Goal: Find specific page/section: Find specific page/section

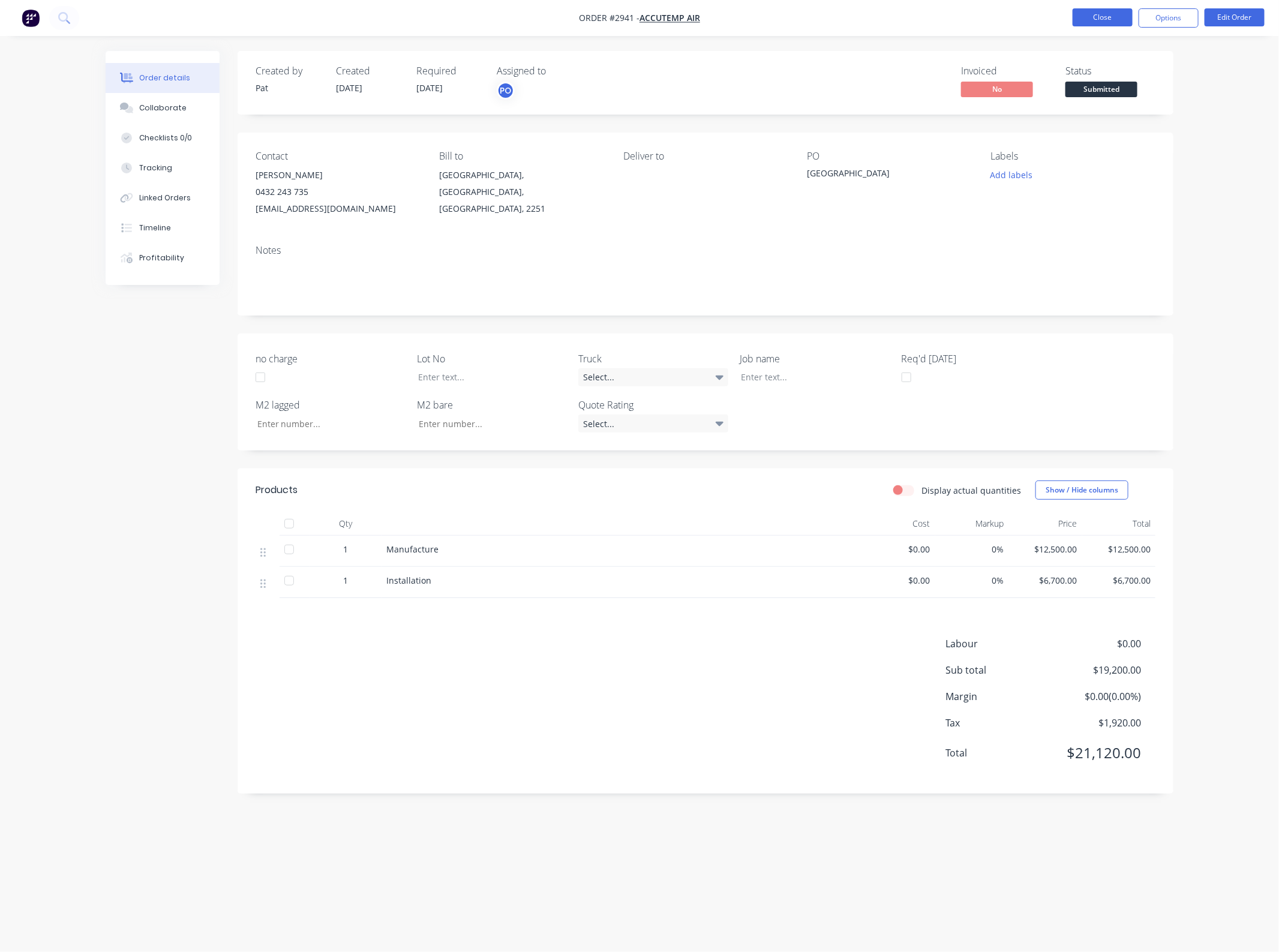
click at [1096, 19] on button "Close" at bounding box center [1102, 17] width 60 height 18
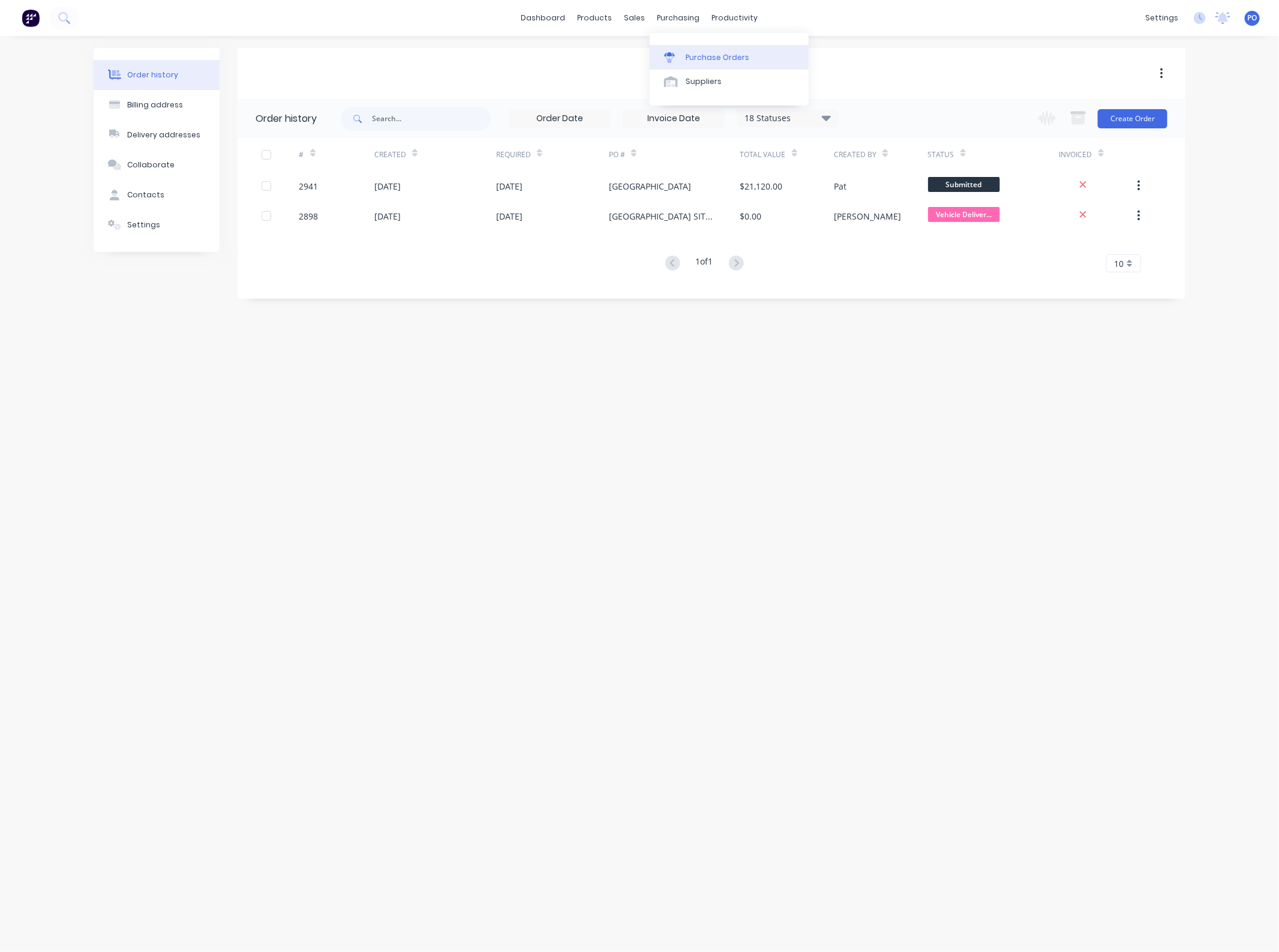
click at [663, 62] on link "Purchase Orders" at bounding box center [729, 57] width 159 height 24
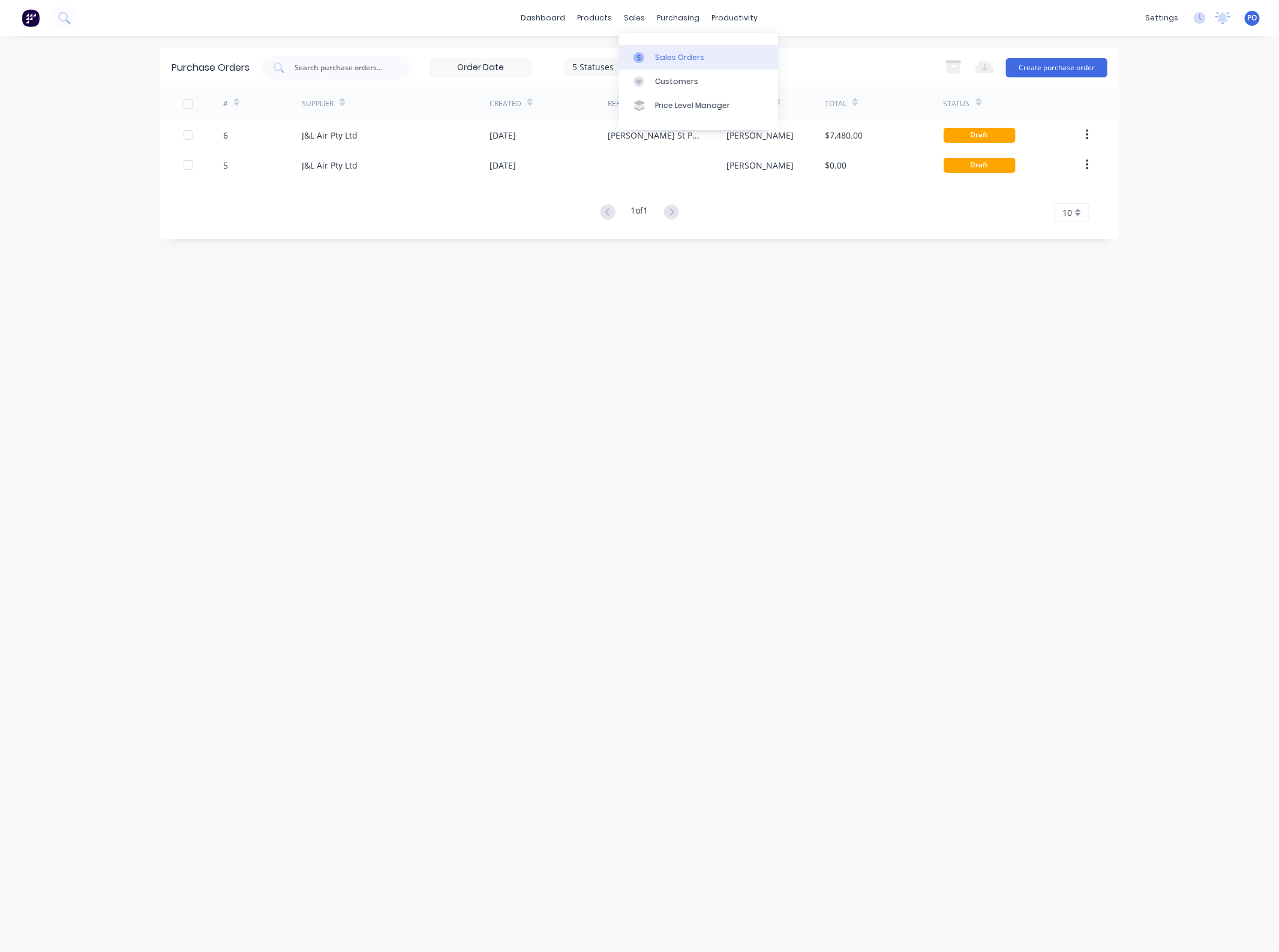
click at [646, 60] on div at bounding box center [642, 58] width 18 height 11
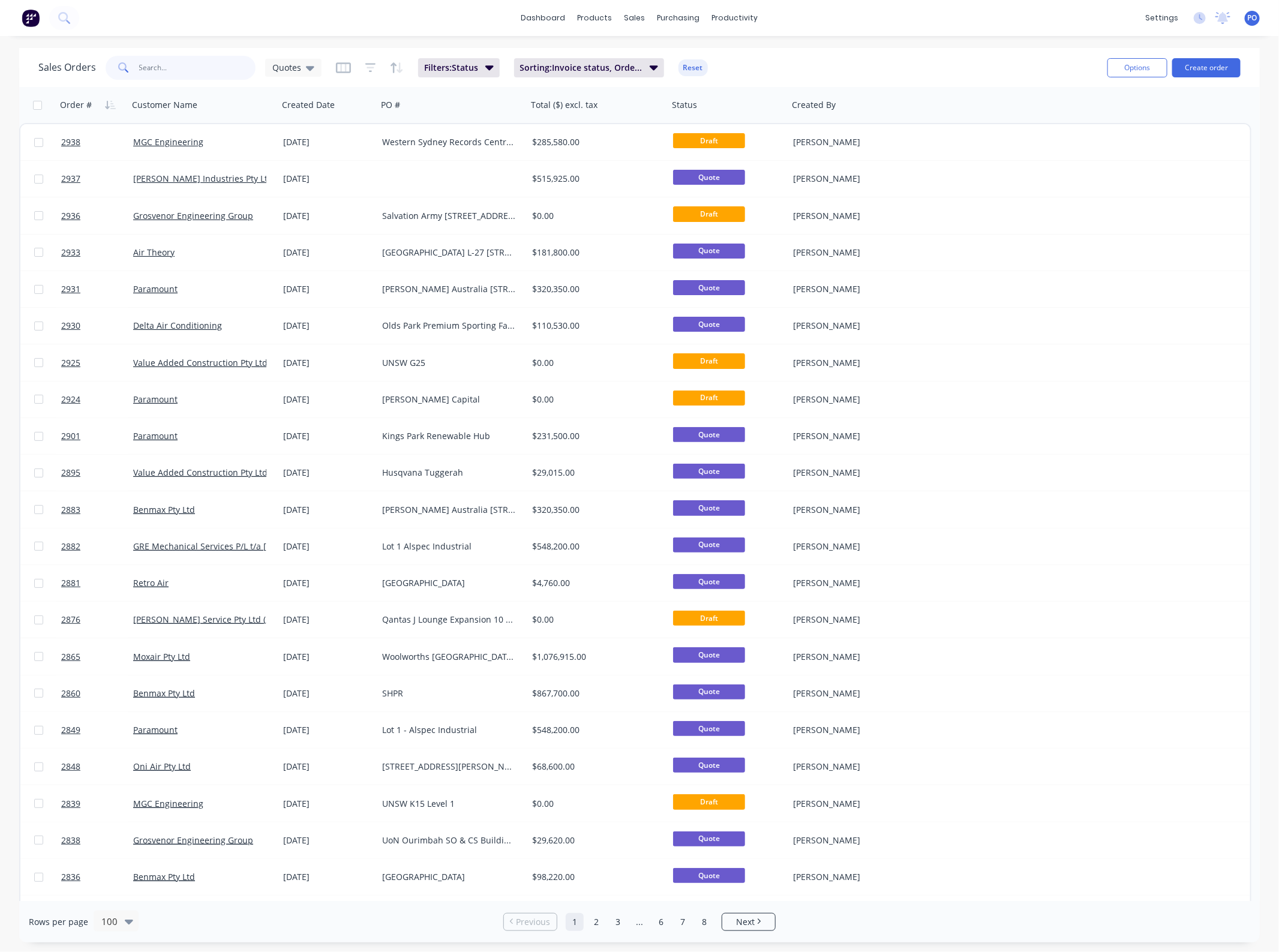
click at [234, 68] on input "text" at bounding box center [198, 68] width 117 height 24
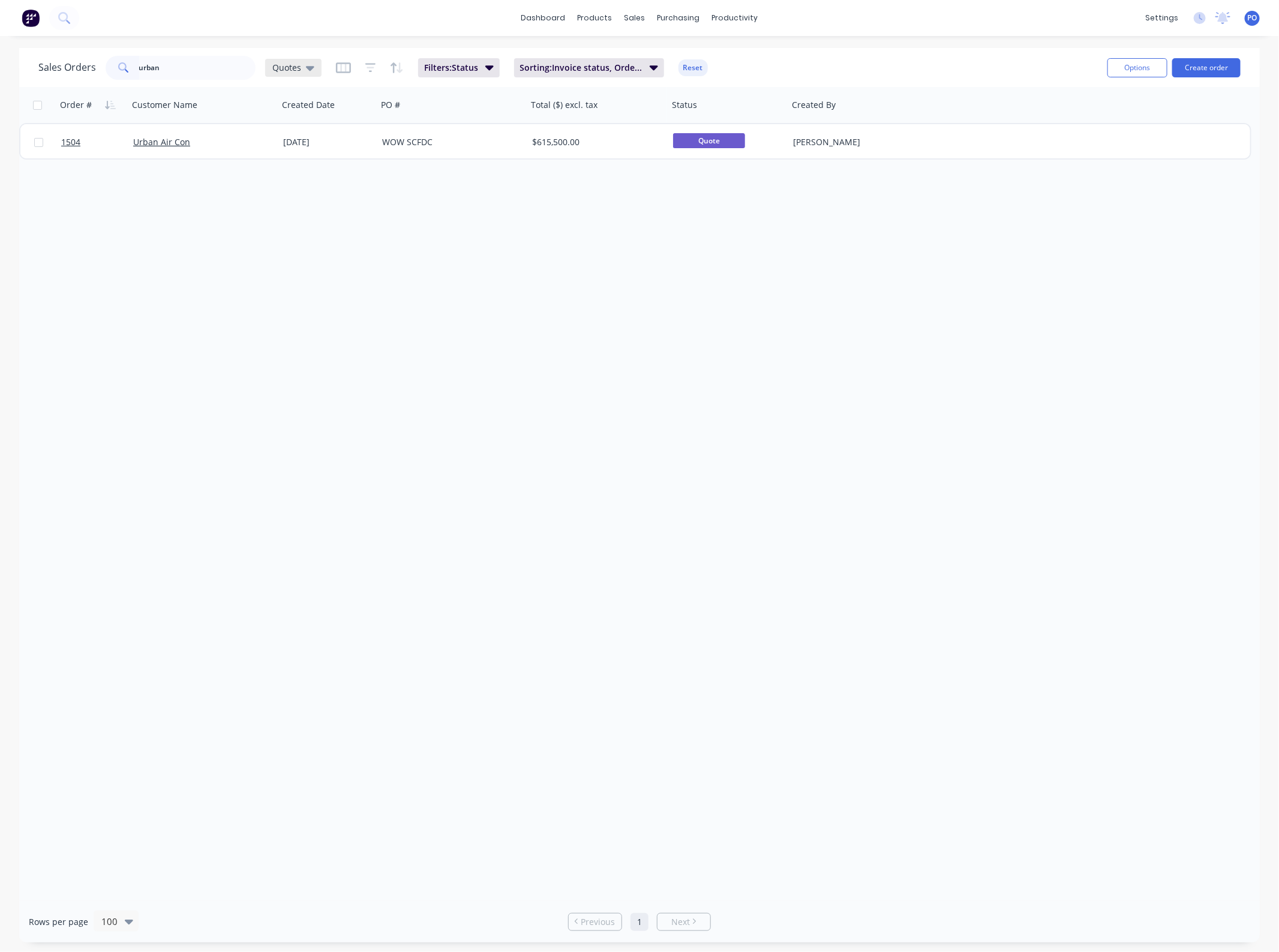
click at [292, 60] on div "Quotes" at bounding box center [293, 68] width 56 height 18
click at [313, 163] on button "None" at bounding box center [338, 169] width 137 height 14
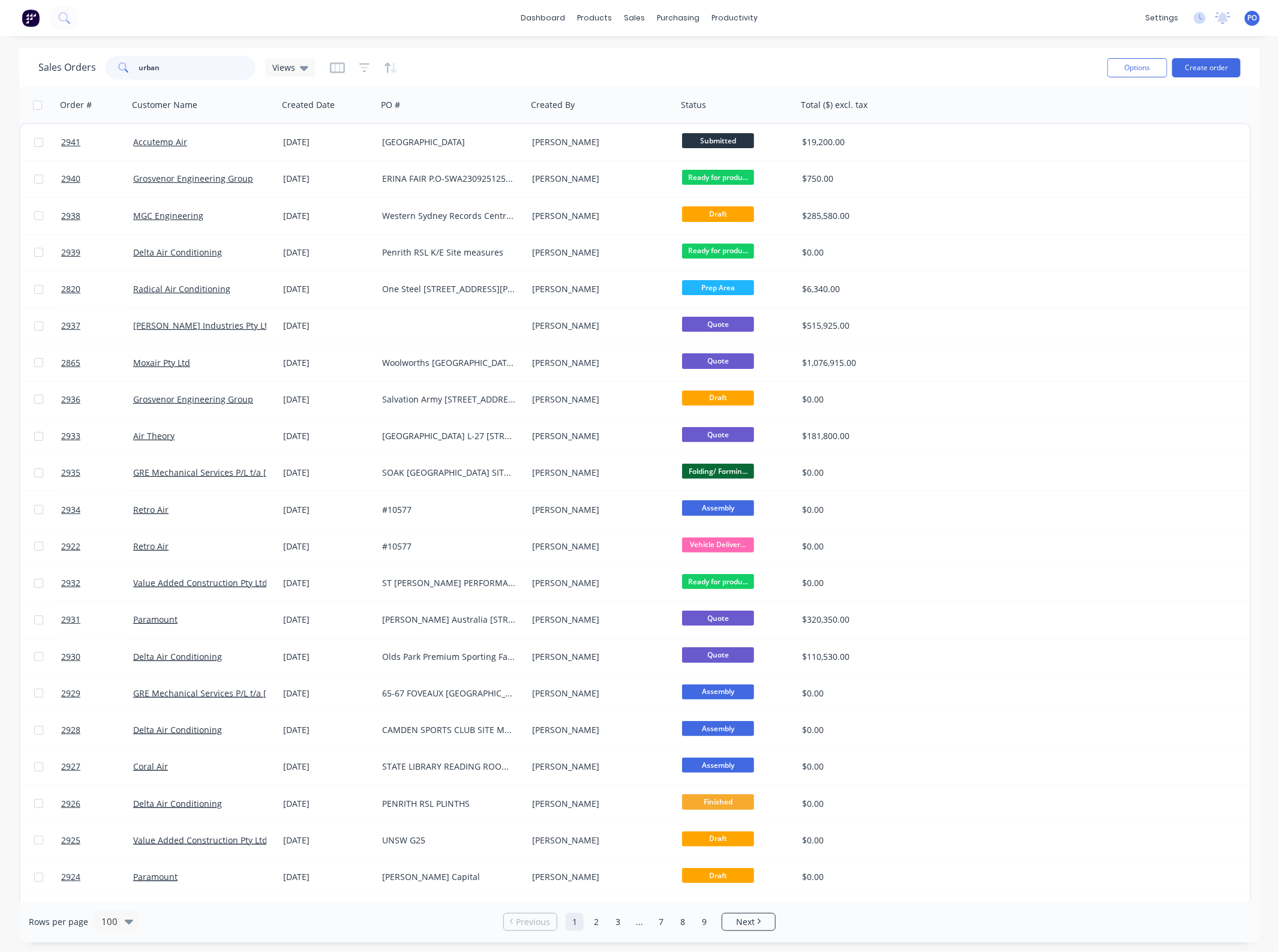
click at [193, 65] on input "urban" at bounding box center [198, 68] width 117 height 24
type input "urban"
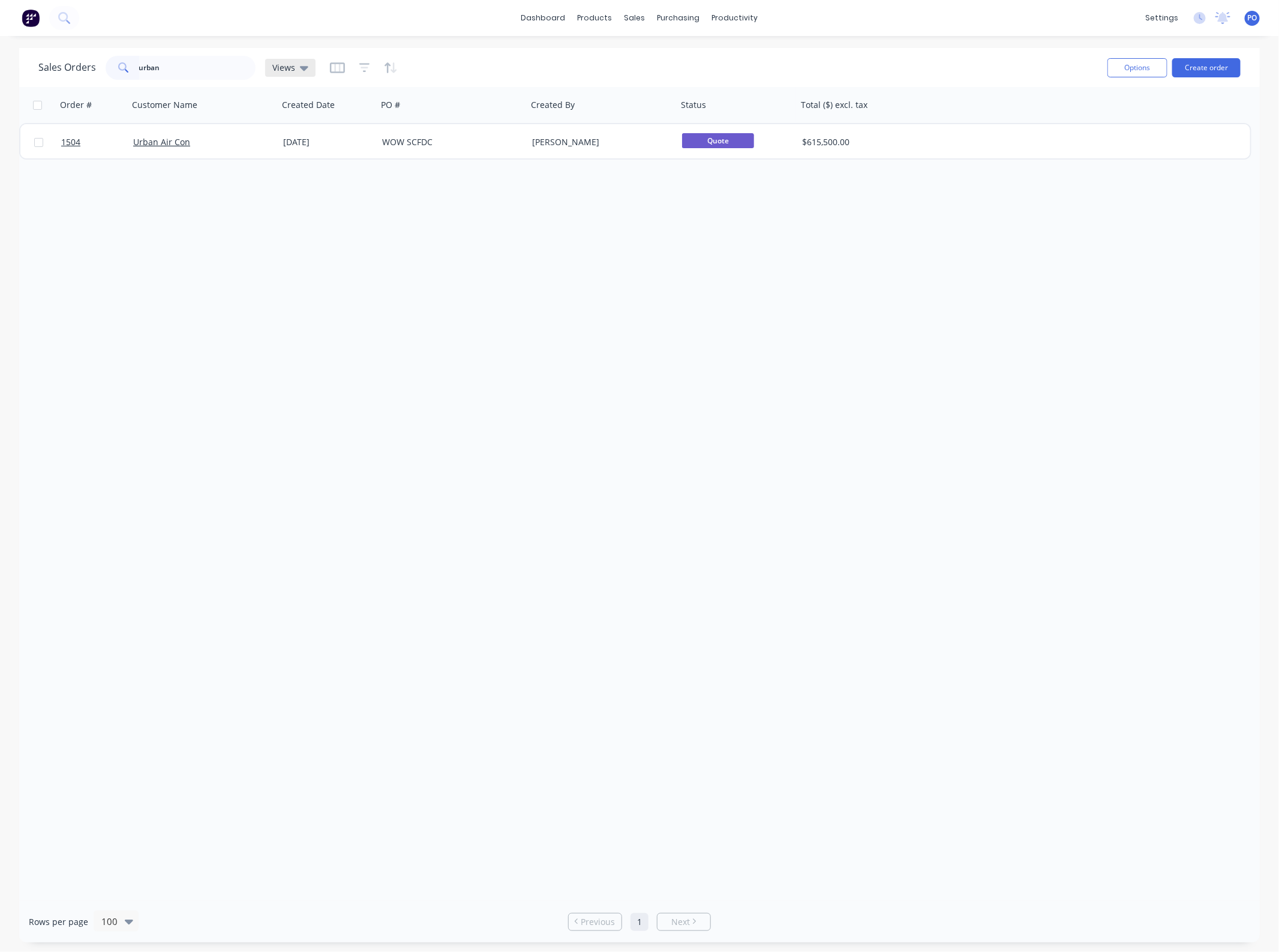
click at [292, 67] on span "Views" at bounding box center [284, 68] width 23 height 13
click at [294, 168] on button "None" at bounding box center [338, 169] width 137 height 14
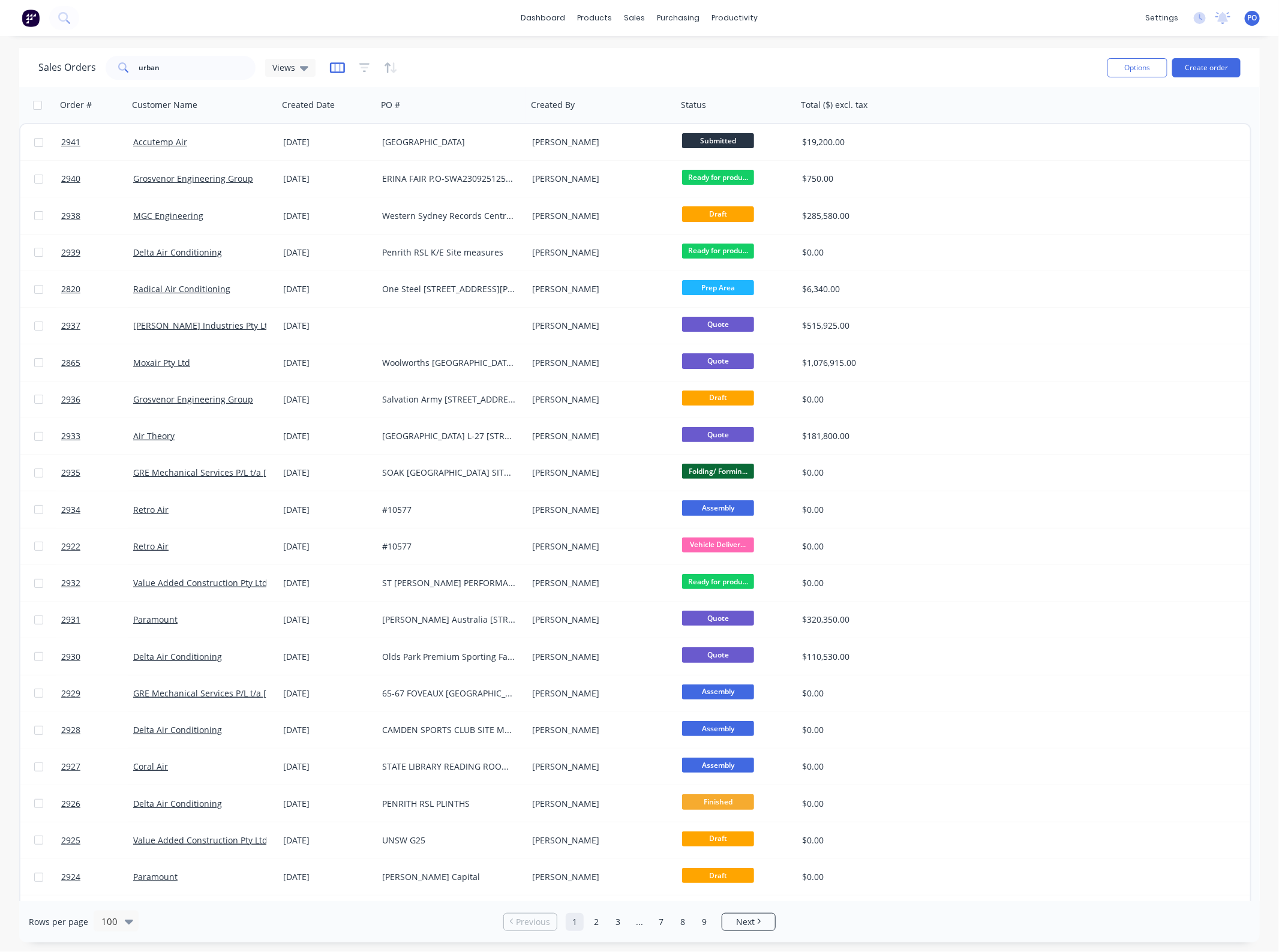
click at [335, 66] on icon "button" at bounding box center [337, 68] width 15 height 12
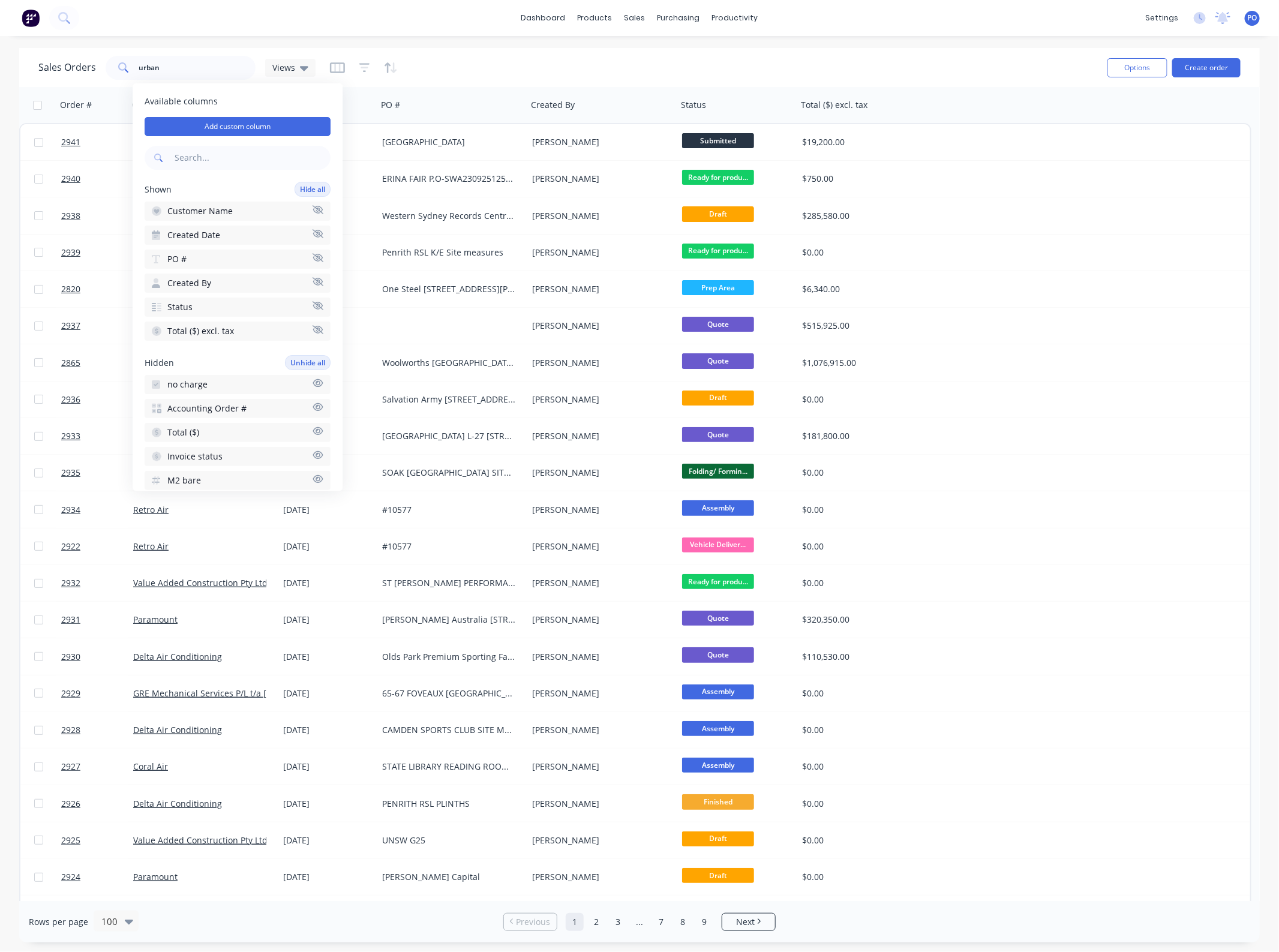
click at [483, 66] on div "Sales Orders urban Views" at bounding box center [568, 67] width 1060 height 29
